Goal: Task Accomplishment & Management: Manage account settings

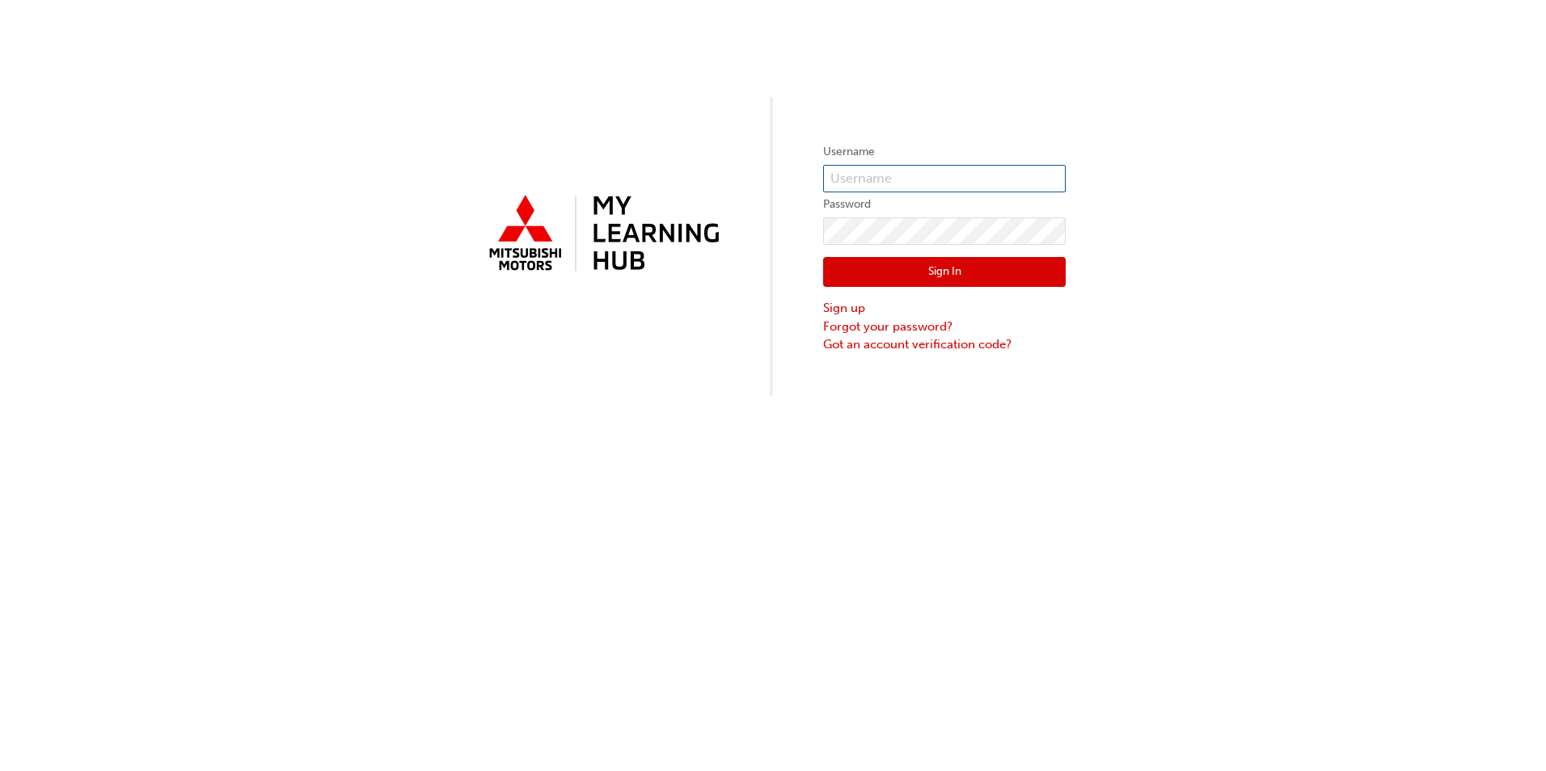
click at [890, 177] on input "text" at bounding box center [944, 178] width 243 height 27
type input "[PERSON_NAME][EMAIL_ADDRESS][PERSON_NAME][DOMAIN_NAME]"
click button "Sign In" at bounding box center [944, 272] width 243 height 31
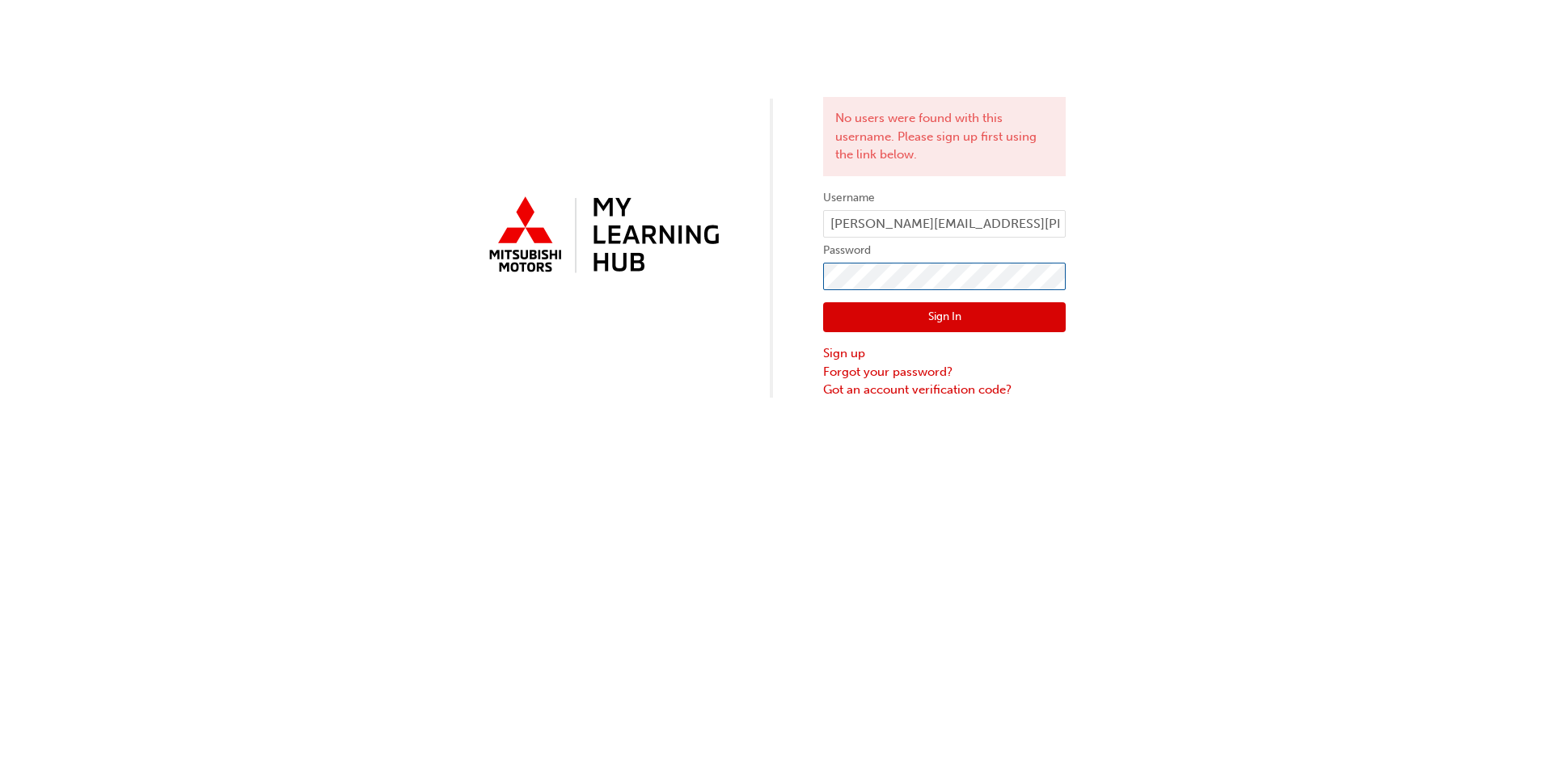
click at [713, 257] on div "No users were found with this username. Please sign up first using the link bel…" at bounding box center [773, 199] width 1546 height 399
click button "Sign In" at bounding box center [944, 317] width 243 height 31
click at [773, 264] on div "No users were found with this username. Please sign up first using the link bel…" at bounding box center [773, 199] width 1546 height 399
click button "Sign In" at bounding box center [944, 317] width 243 height 31
click at [913, 376] on link "Forgot your password?" at bounding box center [944, 372] width 243 height 19
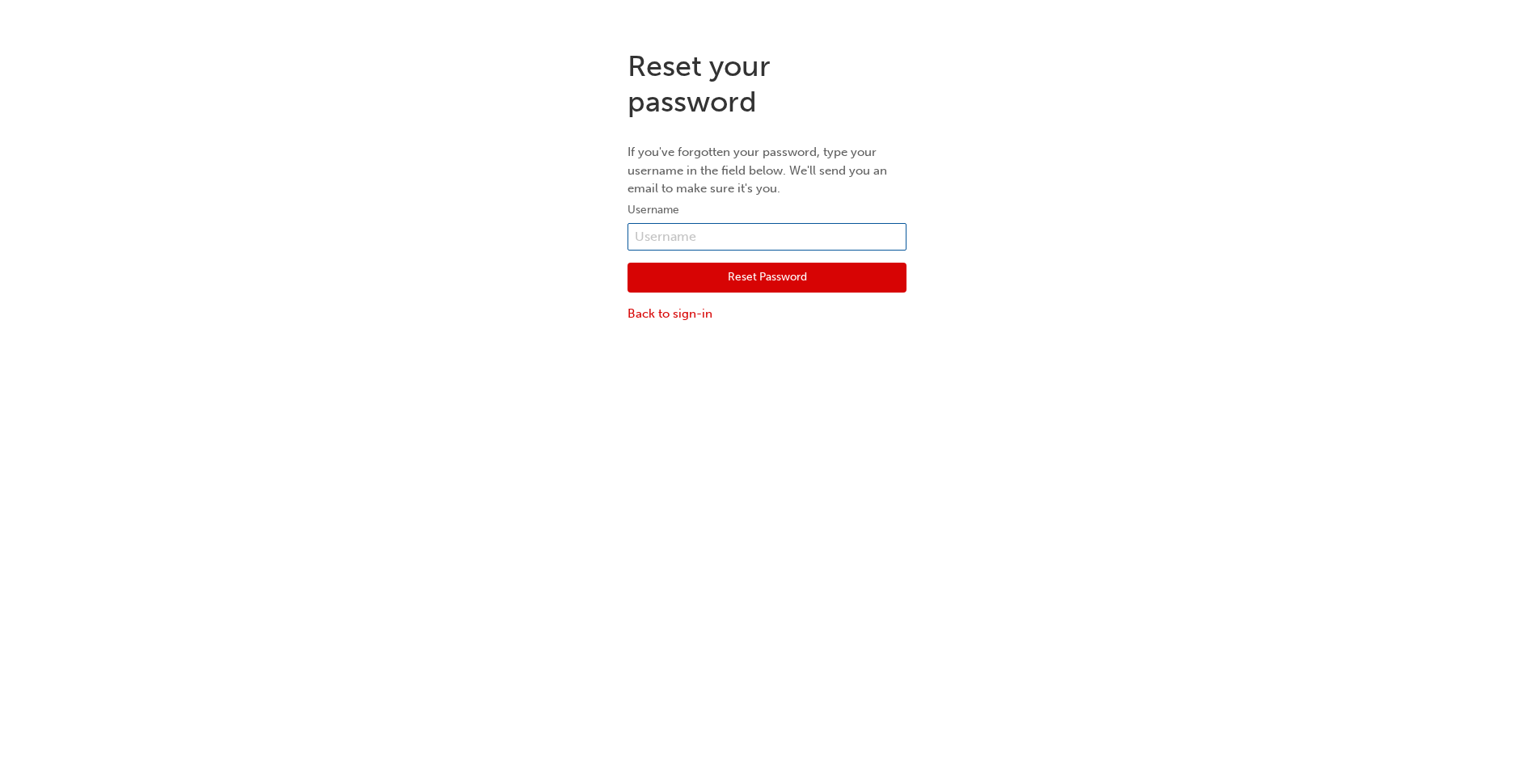
click at [731, 228] on input "text" at bounding box center [766, 236] width 279 height 27
type input "[PERSON_NAME][EMAIL_ADDRESS][PERSON_NAME][DOMAIN_NAME]"
click at [733, 280] on button "Reset Password" at bounding box center [766, 278] width 279 height 31
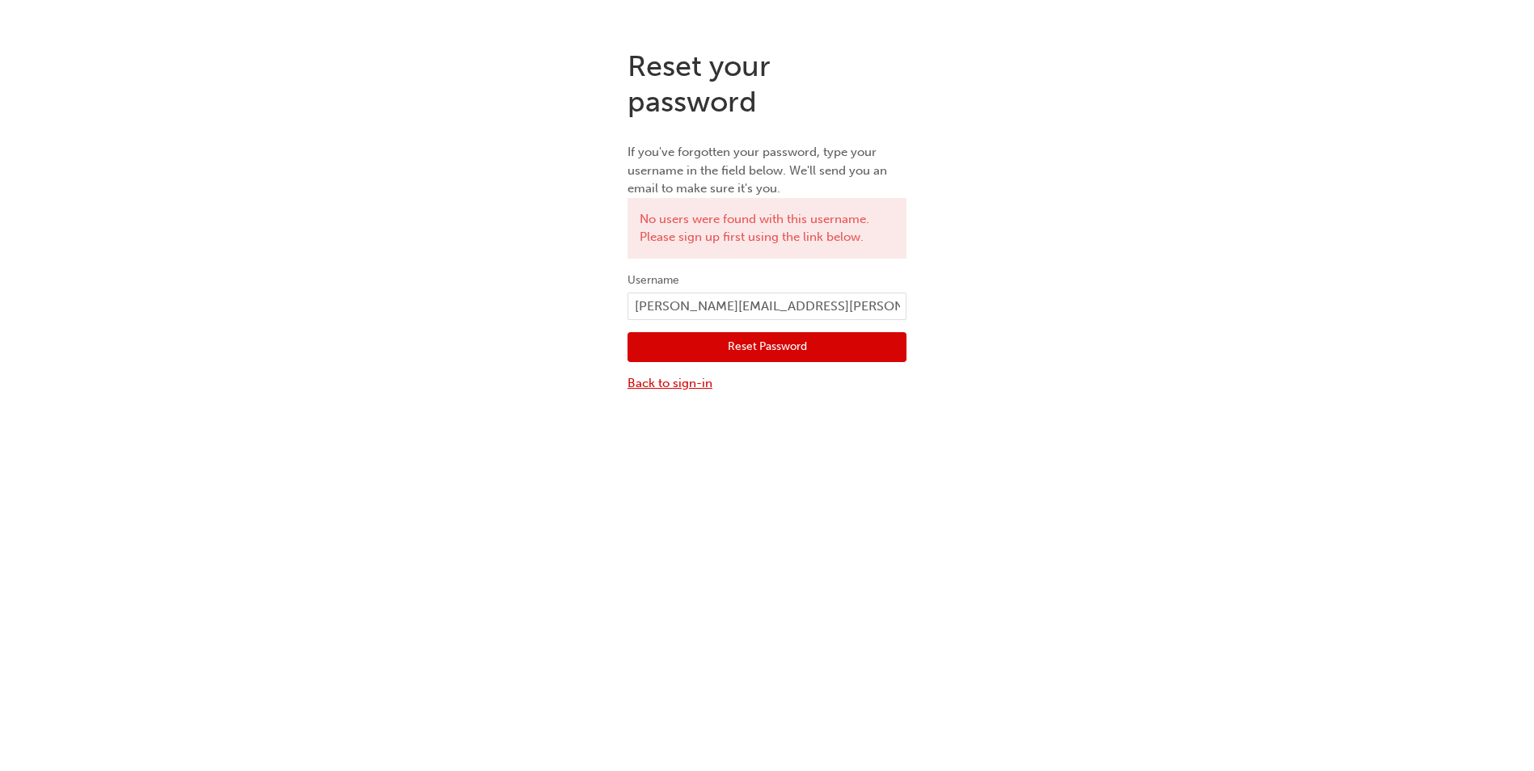
click at [636, 386] on link "Back to sign-in" at bounding box center [766, 383] width 279 height 19
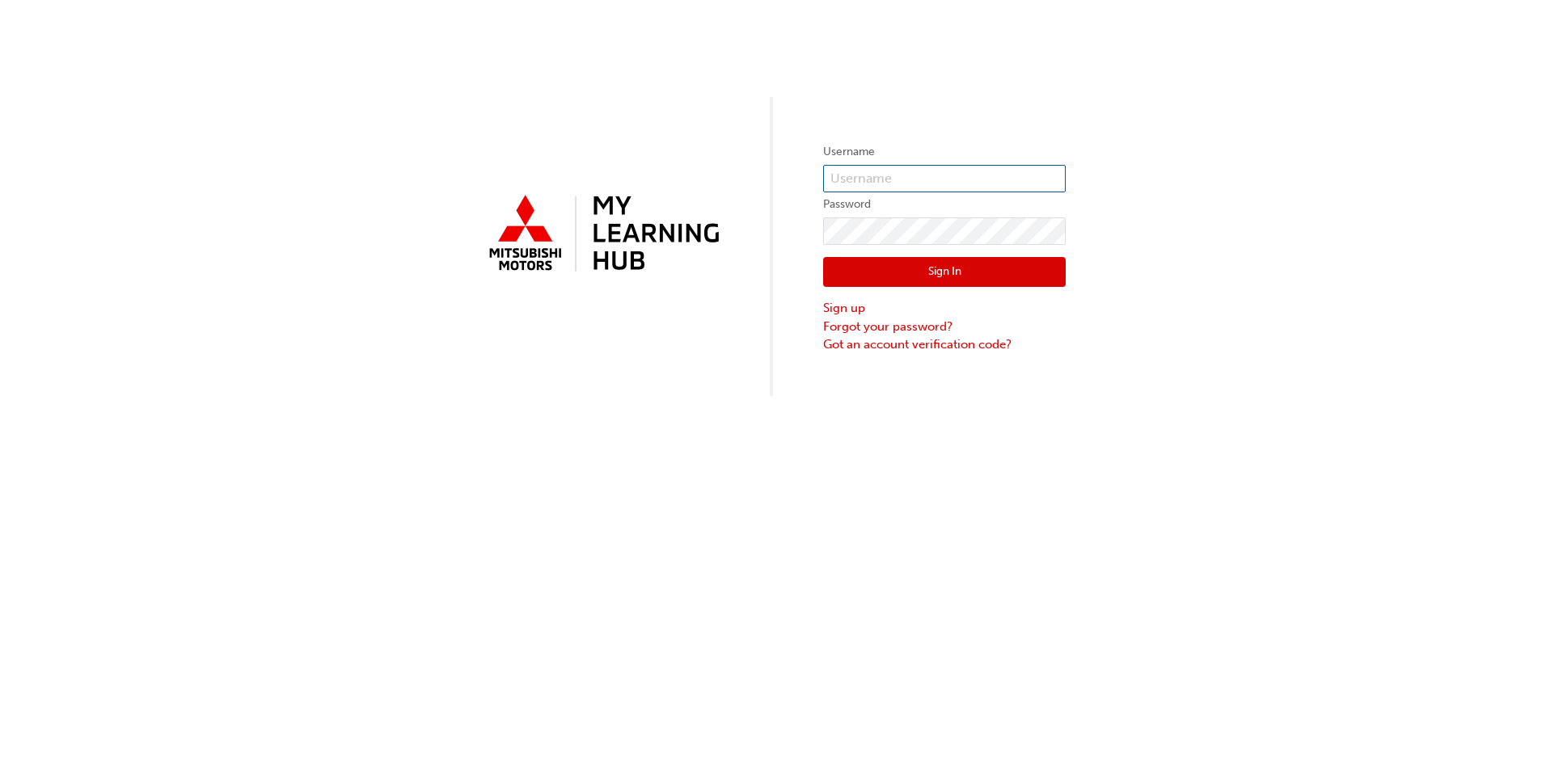
click at [918, 178] on input "text" at bounding box center [944, 178] width 243 height 27
type input "[PERSON_NAME].[PERSON_NAME]"
click at [938, 149] on label "Username" at bounding box center [944, 151] width 243 height 19
click button "Sign In" at bounding box center [944, 272] width 243 height 31
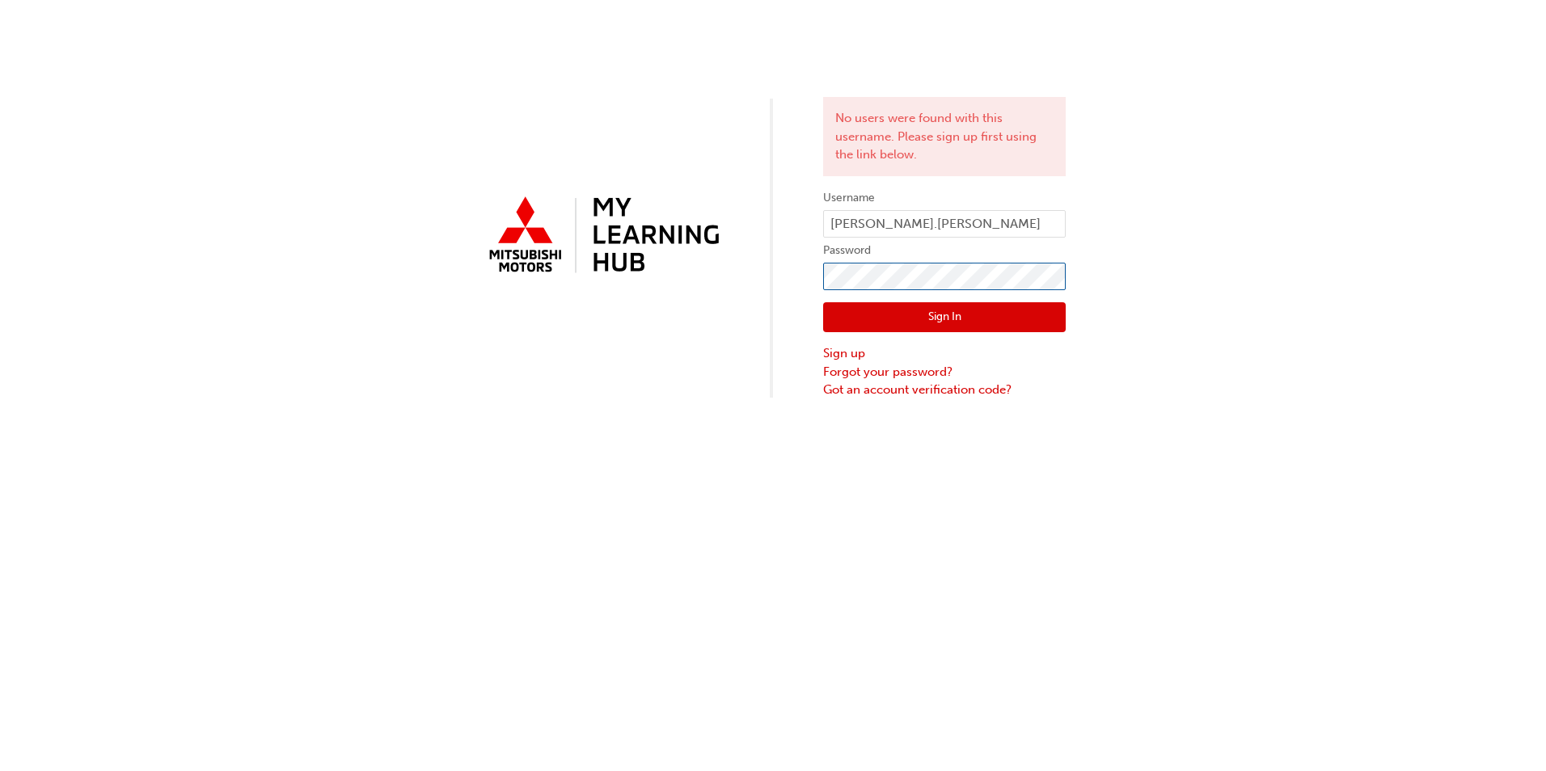
click at [808, 281] on div "No users were found with this username. Please sign up first using the link bel…" at bounding box center [773, 199] width 1546 height 399
click button "Sign In" at bounding box center [944, 317] width 243 height 31
click at [917, 324] on button "Sign In" at bounding box center [944, 317] width 243 height 31
click at [897, 228] on input "[PERSON_NAME].[PERSON_NAME]" at bounding box center [944, 223] width 243 height 27
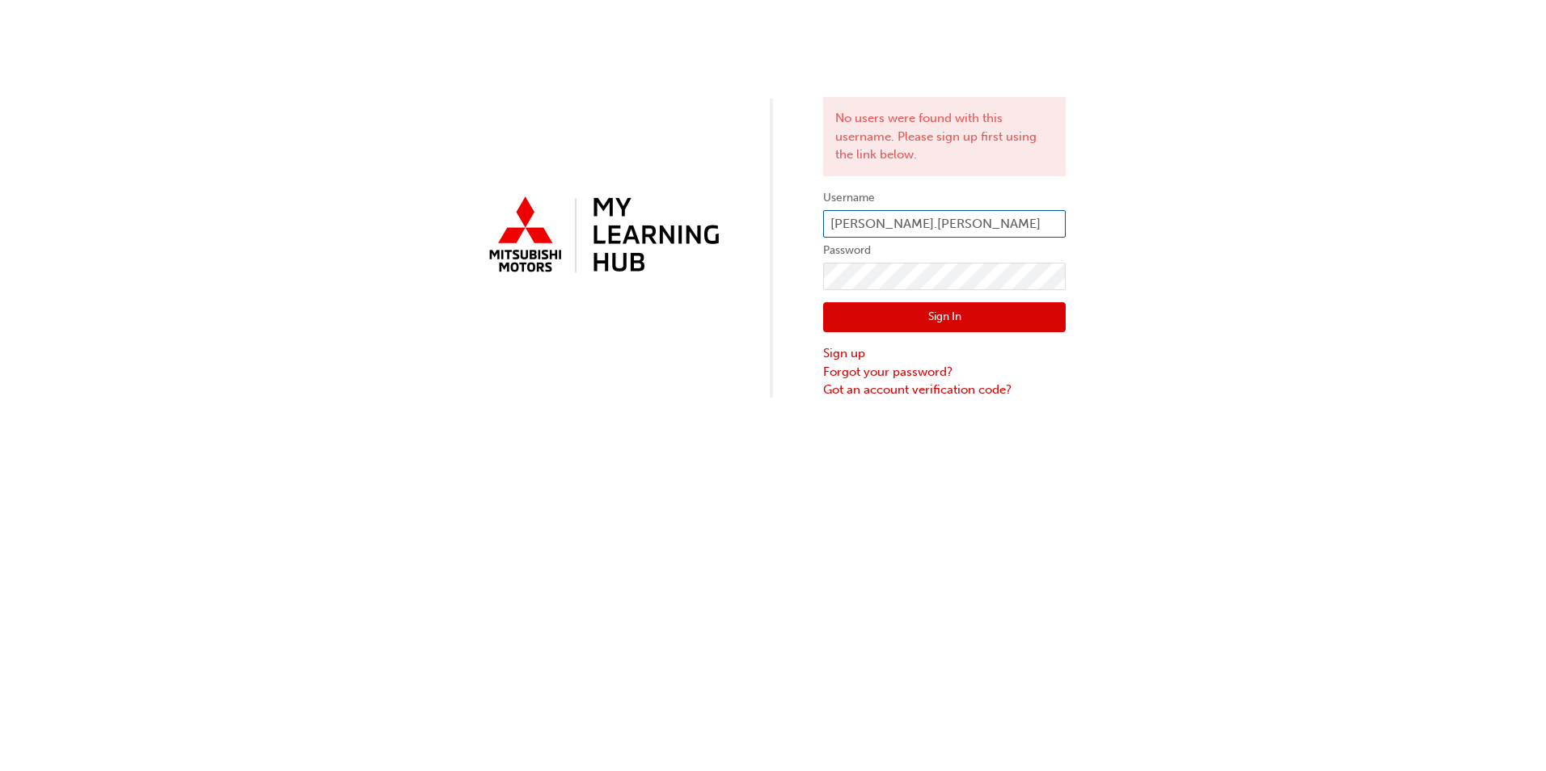
click at [897, 228] on input "[PERSON_NAME].[PERSON_NAME]" at bounding box center [944, 223] width 243 height 27
type input "[PERSON_NAME]"
click button "Sign In" at bounding box center [944, 317] width 243 height 31
click at [901, 298] on div "Sign In Sign up Forgot your password? Got an account verification code?" at bounding box center [944, 344] width 243 height 109
click button "Sign In" at bounding box center [944, 317] width 243 height 31
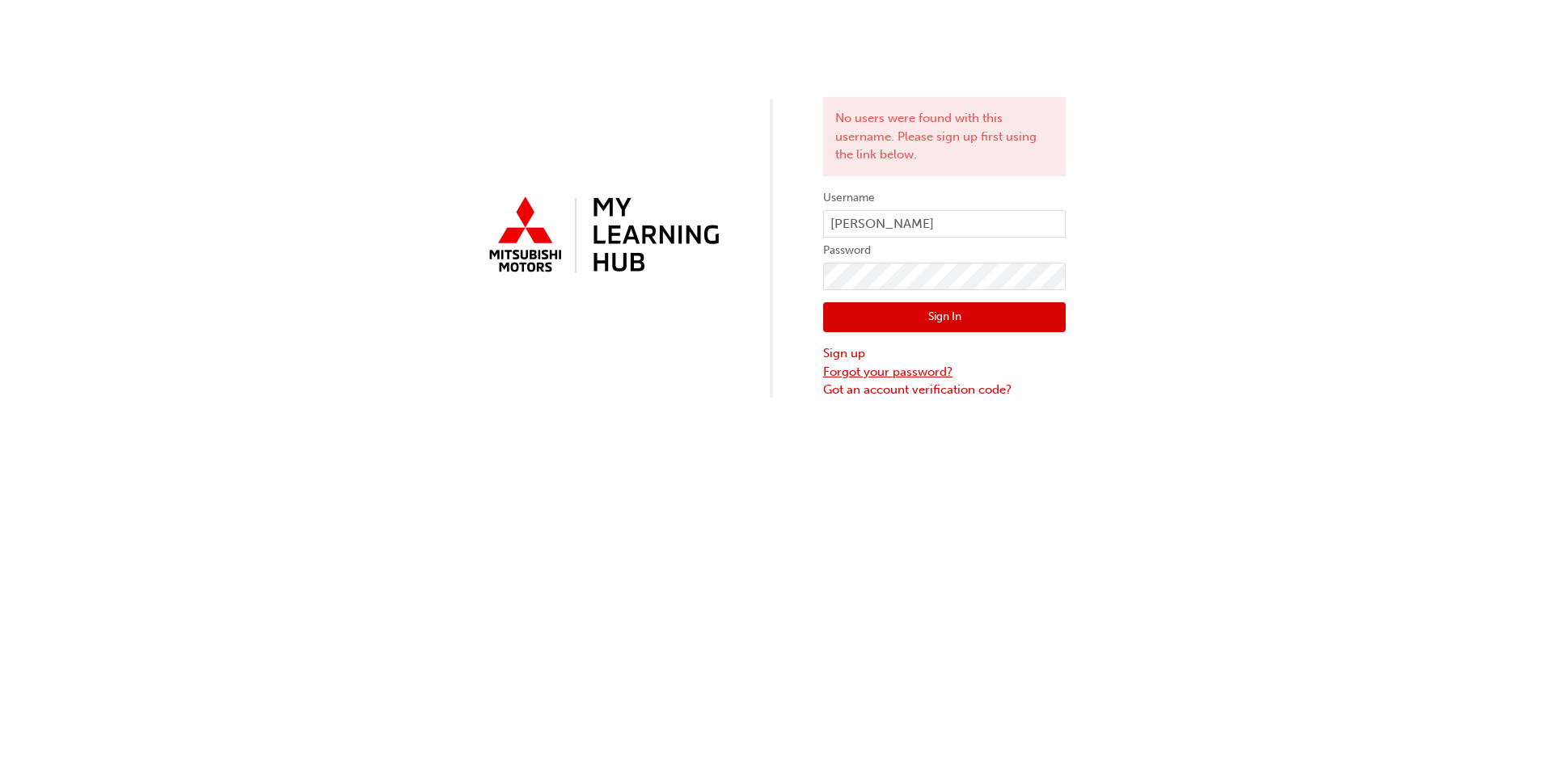
click at [866, 372] on link "Forgot your password?" at bounding box center [944, 372] width 243 height 19
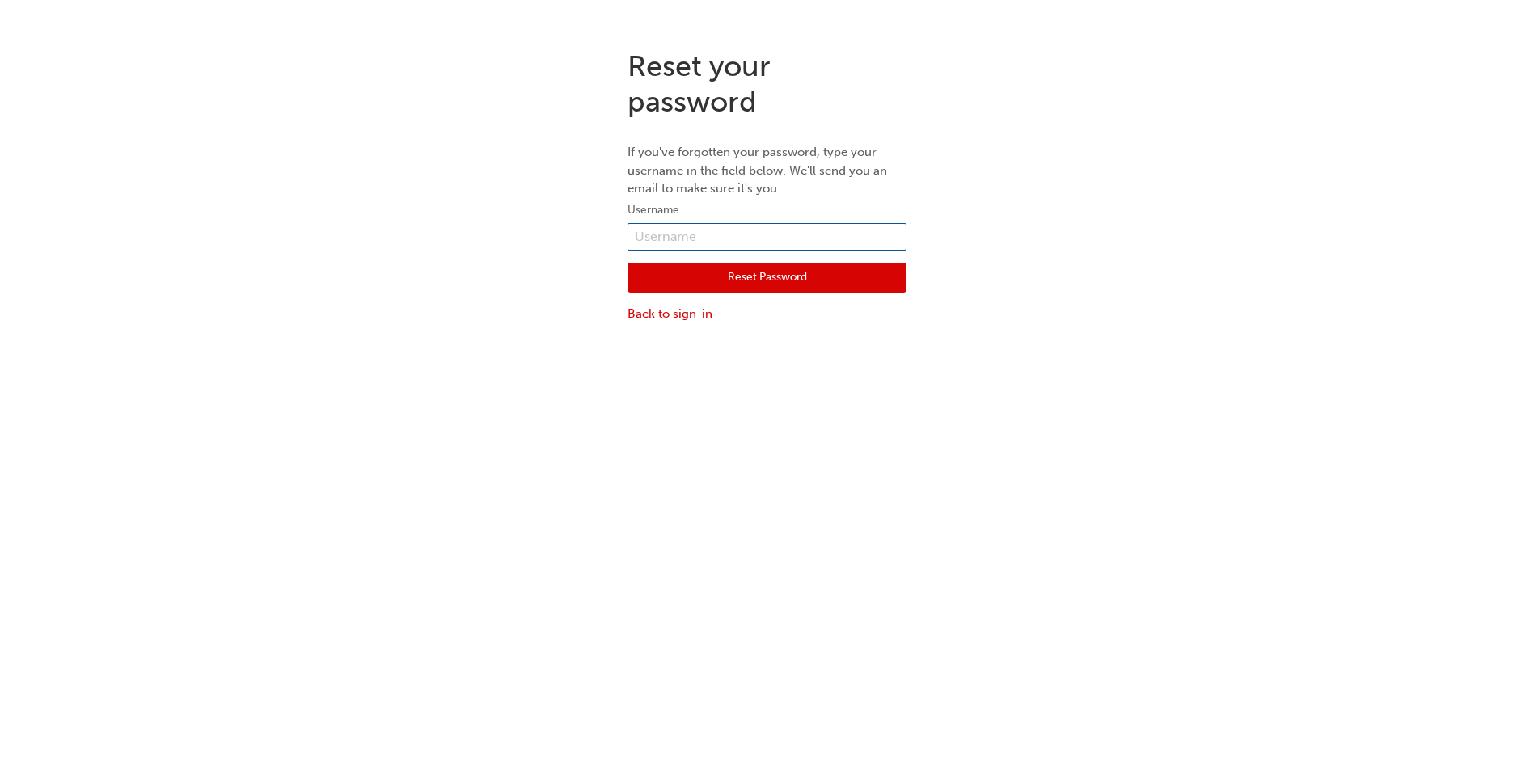
click at [788, 239] on input "text" at bounding box center [766, 236] width 279 height 27
type input "[PERSON_NAME].[PERSON_NAME]"
click at [748, 268] on button "Reset Password" at bounding box center [766, 278] width 279 height 31
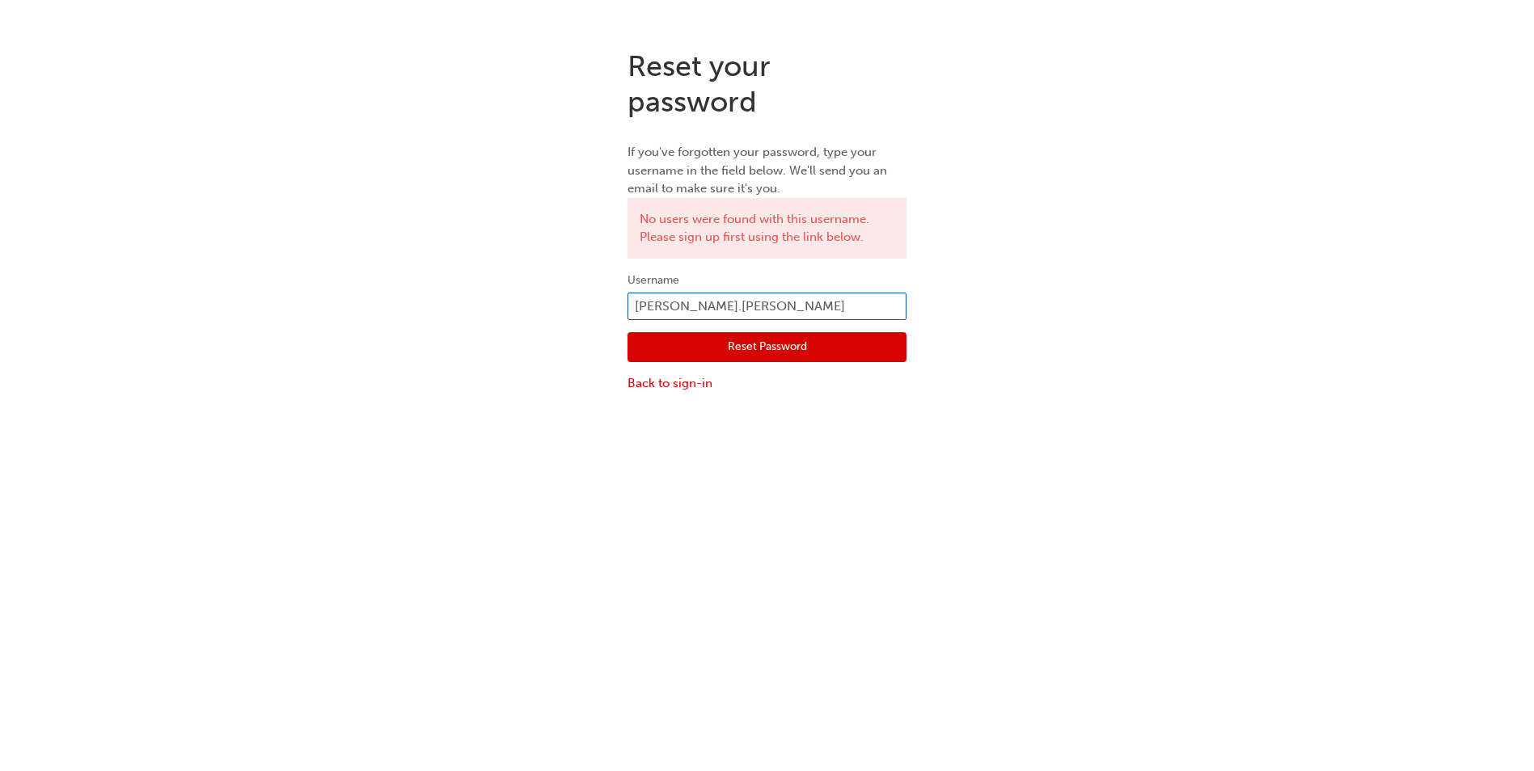
click at [725, 308] on input "[PERSON_NAME].[PERSON_NAME]" at bounding box center [766, 306] width 279 height 27
type input "E"
type input "[PERSON_NAME]"
click button "Reset Password" at bounding box center [766, 347] width 279 height 31
click at [733, 306] on input "[PERSON_NAME]" at bounding box center [766, 306] width 279 height 27
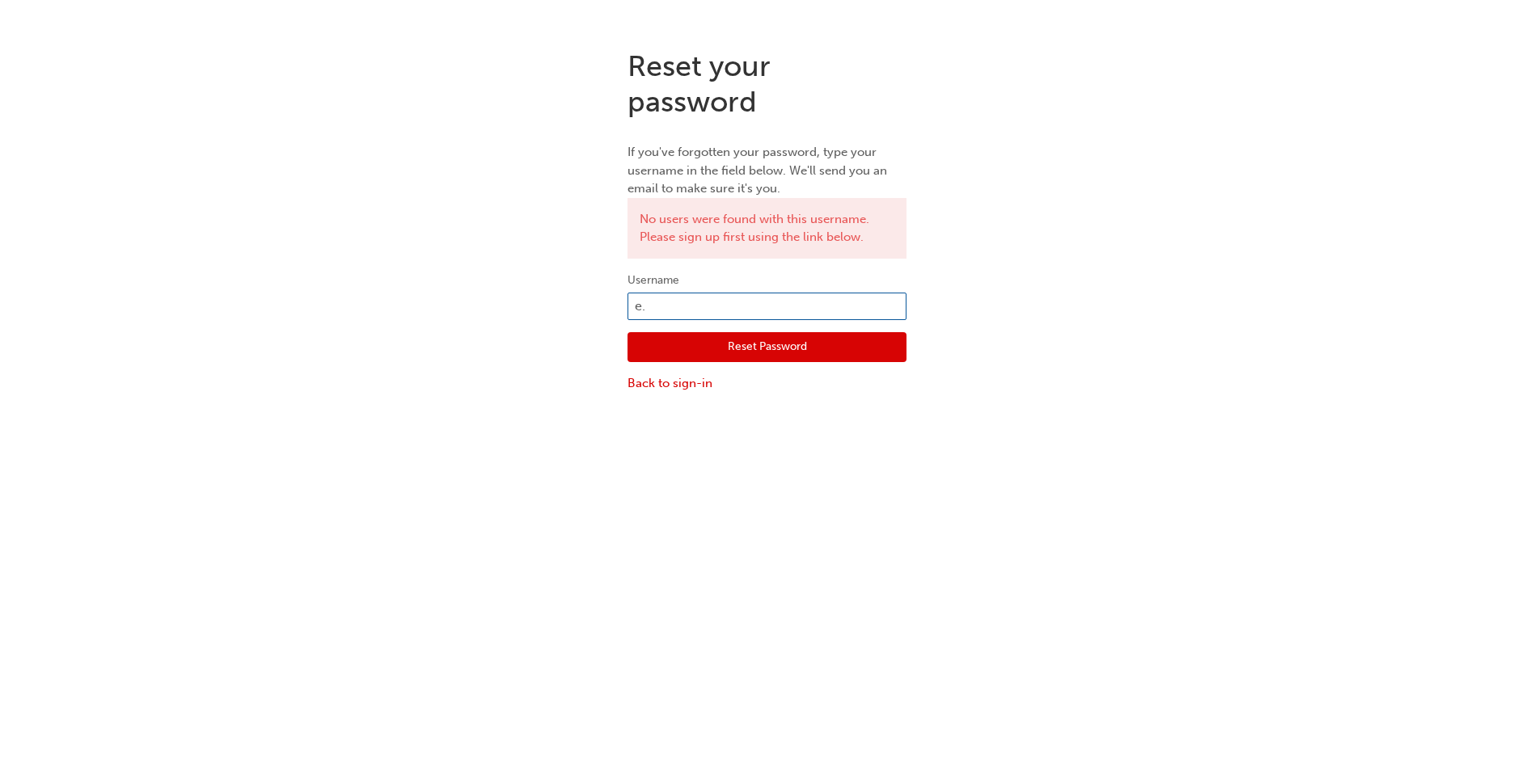
type input "e"
type input "[PERSON_NAME].f"
click button "Reset Password" at bounding box center [766, 347] width 279 height 31
click at [732, 306] on input "[PERSON_NAME].f" at bounding box center [766, 306] width 279 height 27
click at [728, 306] on input "[PERSON_NAME].f" at bounding box center [766, 306] width 279 height 27
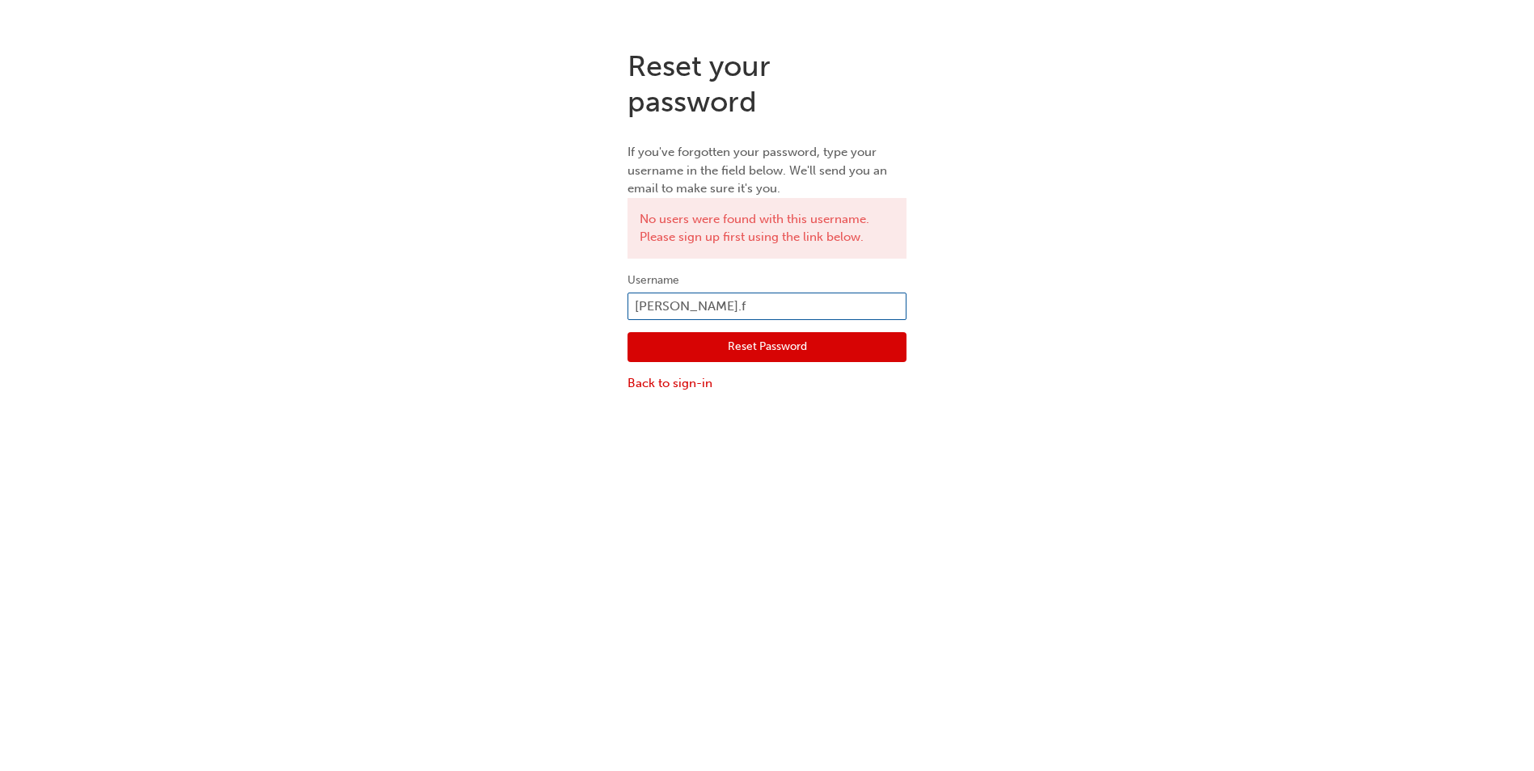
click at [728, 306] on input "[PERSON_NAME].f" at bounding box center [766, 306] width 279 height 27
